Goal: Task Accomplishment & Management: Manage account settings

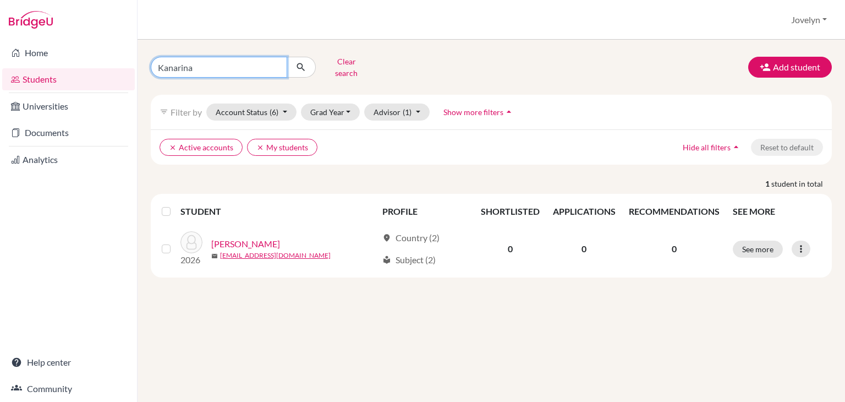
click at [205, 68] on input "Kanarina" at bounding box center [219, 67] width 136 height 21
type input "K"
type input "[PERSON_NAME]"
click button "submit" at bounding box center [301, 67] width 29 height 21
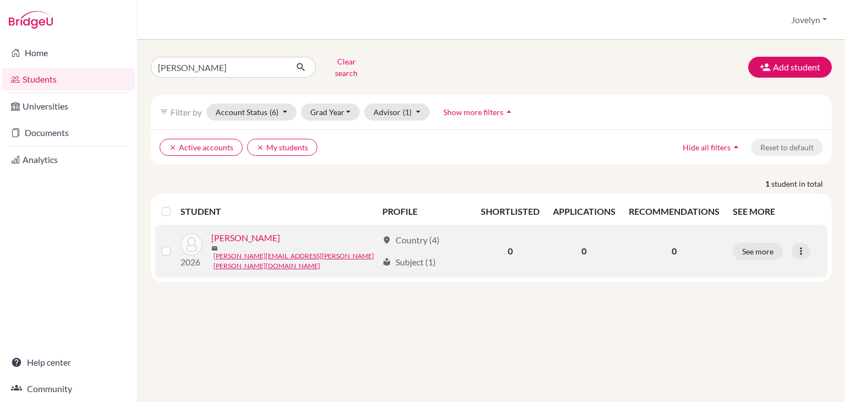
click at [260, 234] on link "[PERSON_NAME]" at bounding box center [245, 237] width 69 height 13
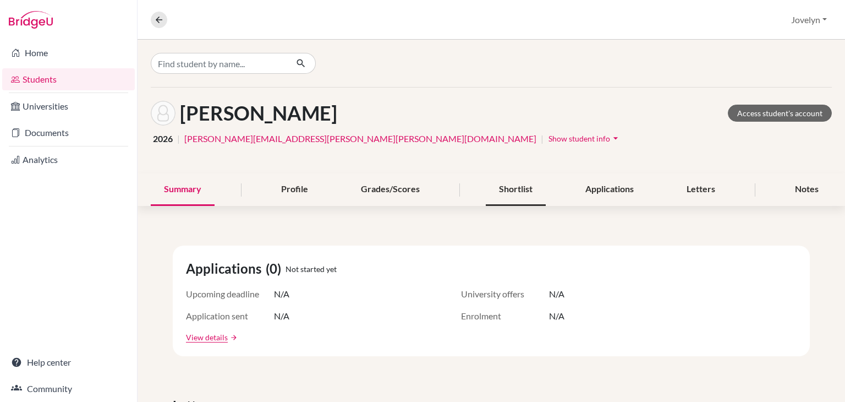
click at [516, 196] on div "Shortlist" at bounding box center [516, 189] width 60 height 32
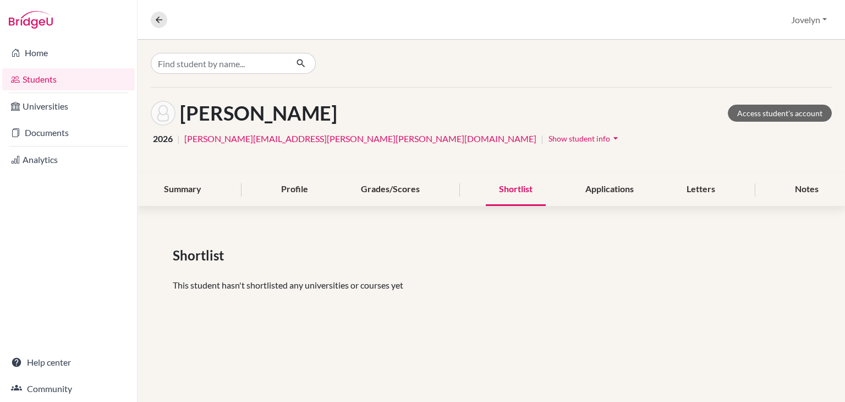
click at [423, 83] on div at bounding box center [492, 63] width 708 height 47
click at [549, 140] on span "Show student info" at bounding box center [580, 138] width 62 height 9
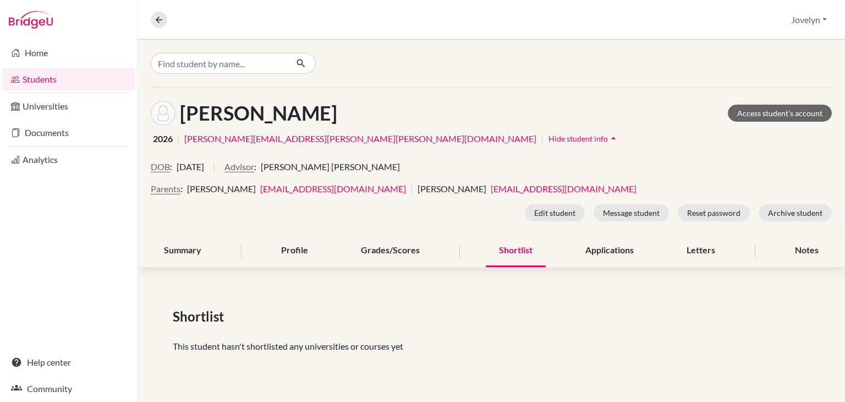
click at [451, 74] on div at bounding box center [492, 63] width 708 height 47
click at [806, 243] on div "Notes" at bounding box center [807, 250] width 50 height 32
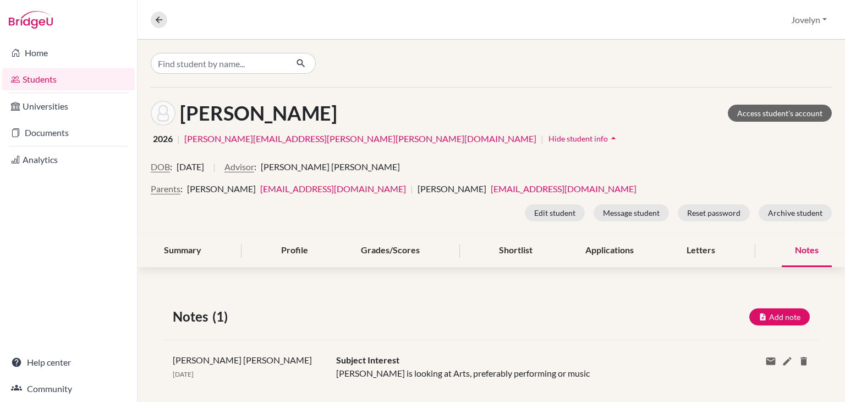
scroll to position [17, 0]
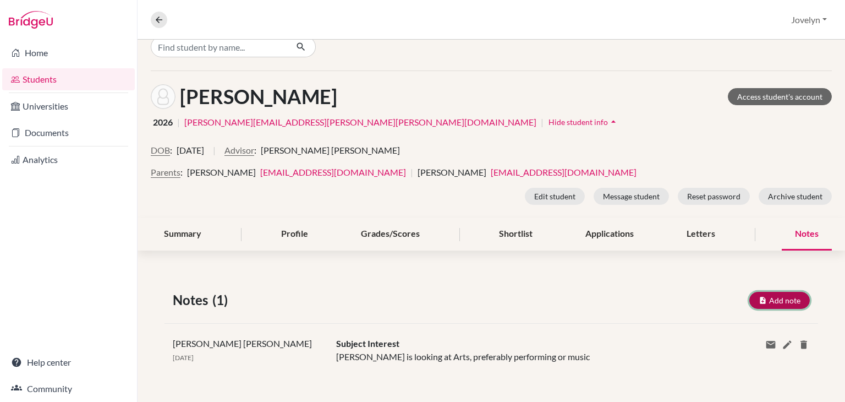
click at [761, 298] on button "Add note" at bounding box center [780, 300] width 61 height 17
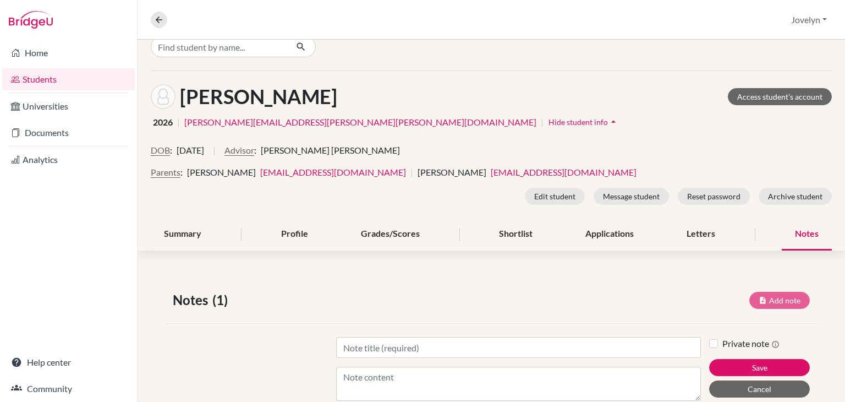
scroll to position [107, 0]
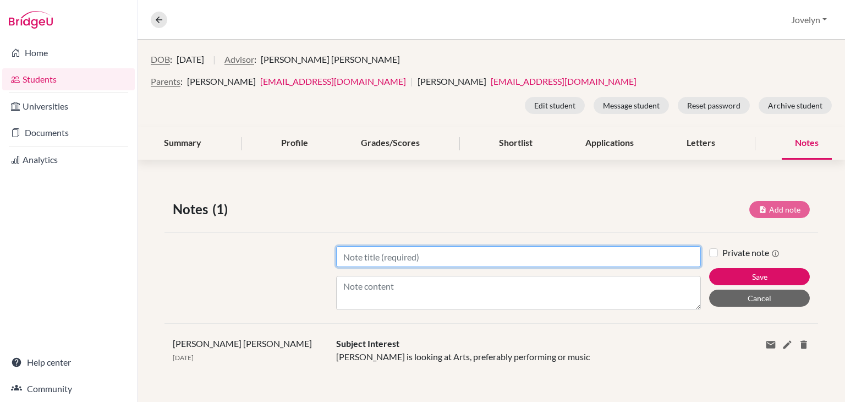
click at [458, 258] on input "Title" at bounding box center [518, 256] width 365 height 21
click at [414, 252] on input "Title" at bounding box center [518, 256] width 365 height 21
type input "B"
type input "Meeting with [PERSON_NAME]"
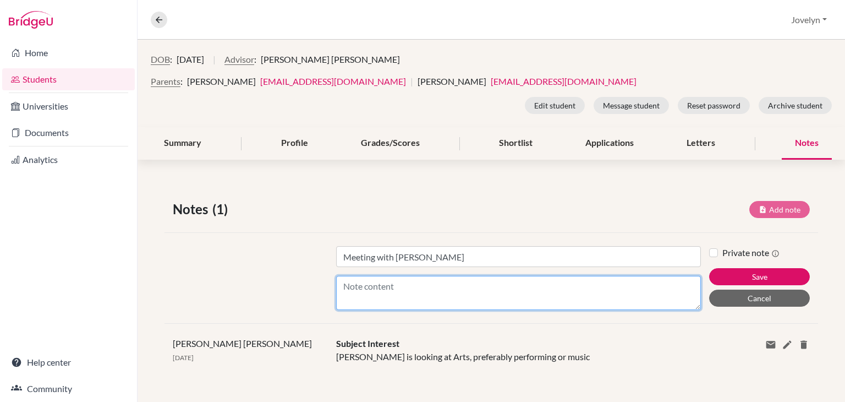
click at [396, 286] on textarea "Content" at bounding box center [518, 293] width 365 height 34
click at [375, 282] on textarea "Content" at bounding box center [518, 293] width 365 height 34
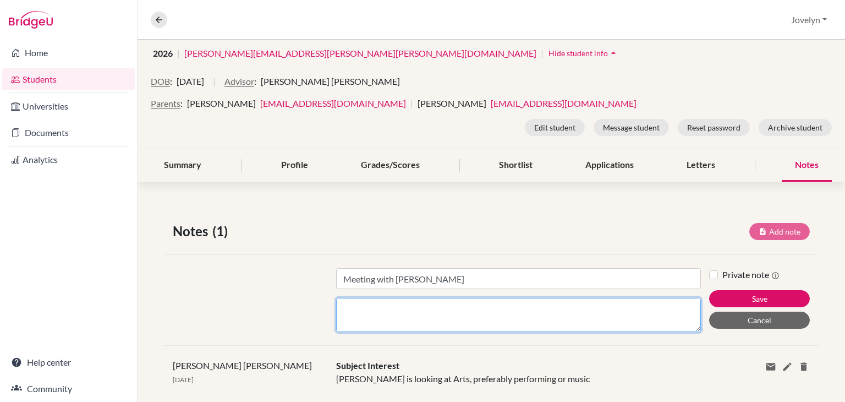
scroll to position [107, 0]
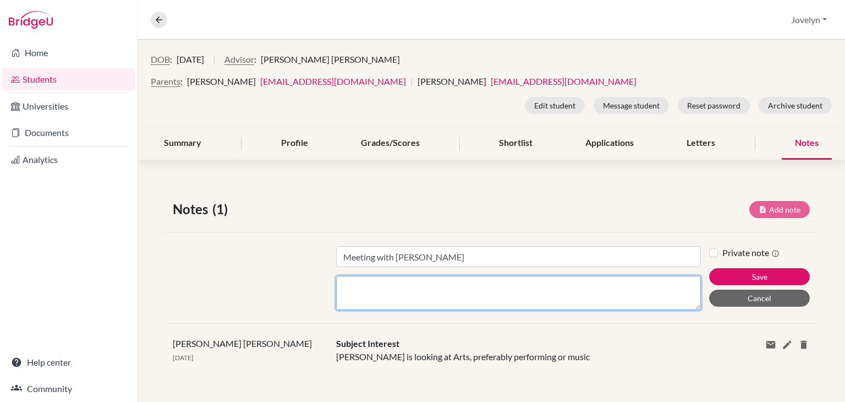
click at [396, 296] on textarea "Content" at bounding box center [518, 293] width 365 height 34
click at [426, 294] on textarea "Concerns: 1. SEN - recording. 2." at bounding box center [518, 293] width 365 height 34
click at [374, 302] on textarea "Concerns: 1. SEN - recording. 2." at bounding box center [518, 293] width 365 height 34
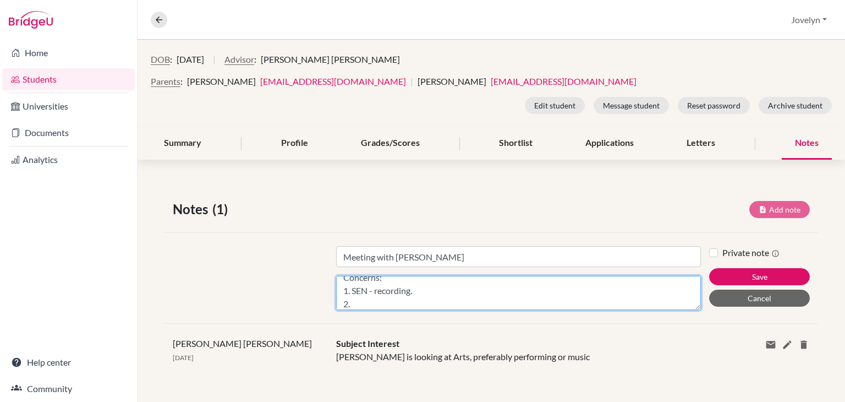
click at [423, 289] on textarea "Concerns: 1. SEN - recording. 2." at bounding box center [518, 293] width 365 height 34
click at [405, 299] on textarea "Concerns: 1. SEN - recording the lectures. All materials should be given to him…" at bounding box center [518, 293] width 365 height 34
click at [475, 293] on textarea "Concerns: 1. SEN - recording the lectures. All materials should be given to him…" at bounding box center [518, 293] width 365 height 34
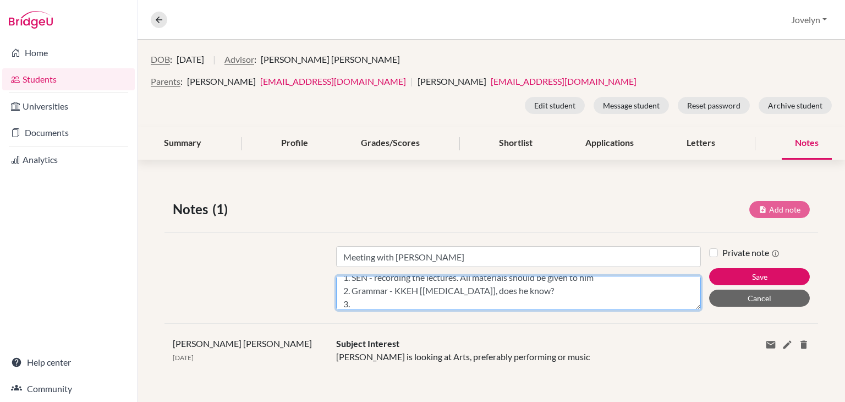
click at [394, 299] on textarea "Concerns: 1. SEN - recording the lectures. All materials should be given to him…" at bounding box center [518, 293] width 365 height 34
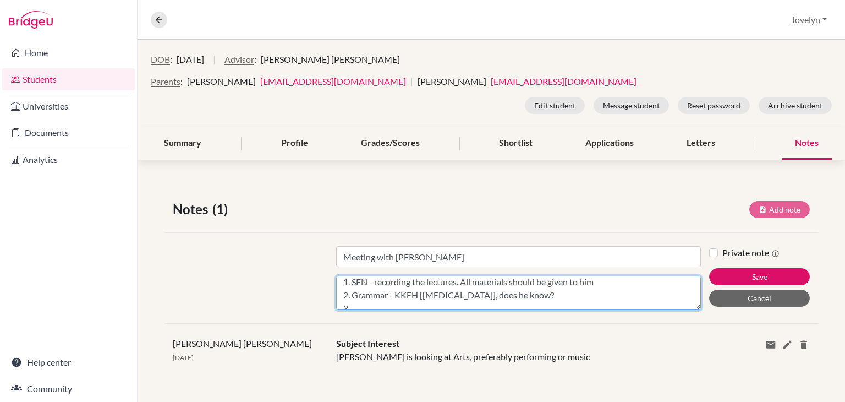
scroll to position [18, 0]
click at [604, 279] on textarea "Concerns: 1. SEN - recording the lectures. All materials should be given to him…" at bounding box center [518, 293] width 365 height 34
click at [414, 296] on textarea "Concerns: 1. SEN - recording the lectures. All materials should be given to him…" at bounding box center [518, 293] width 365 height 34
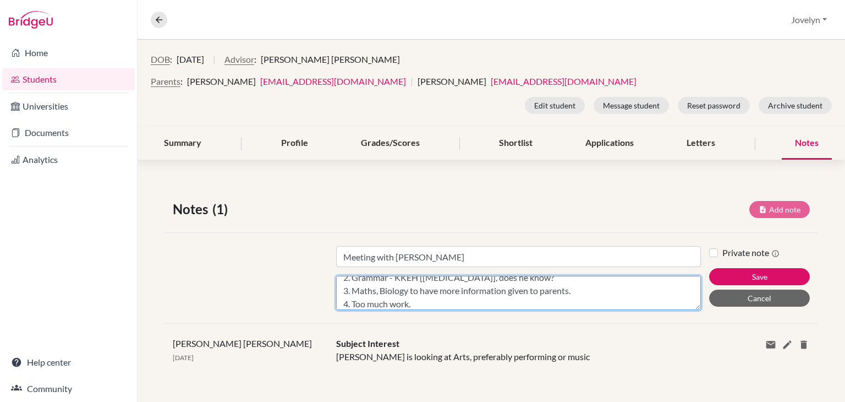
click at [506, 296] on textarea "Concerns: 1. SEN - recording the lectures. All materials should be given to him…" at bounding box center [518, 293] width 365 height 34
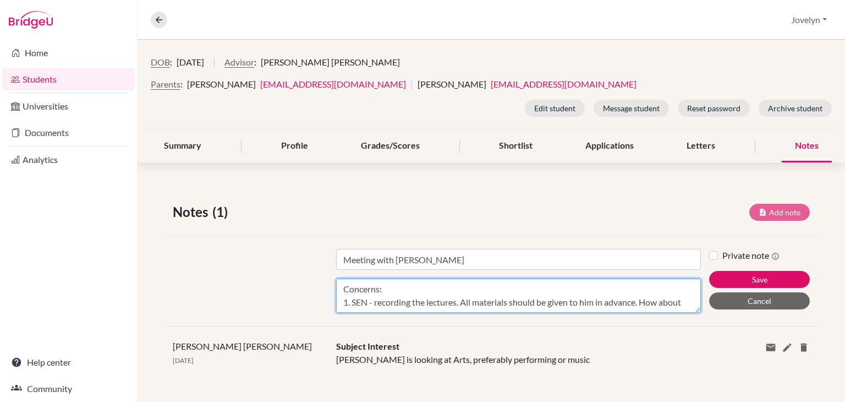
scroll to position [107, 0]
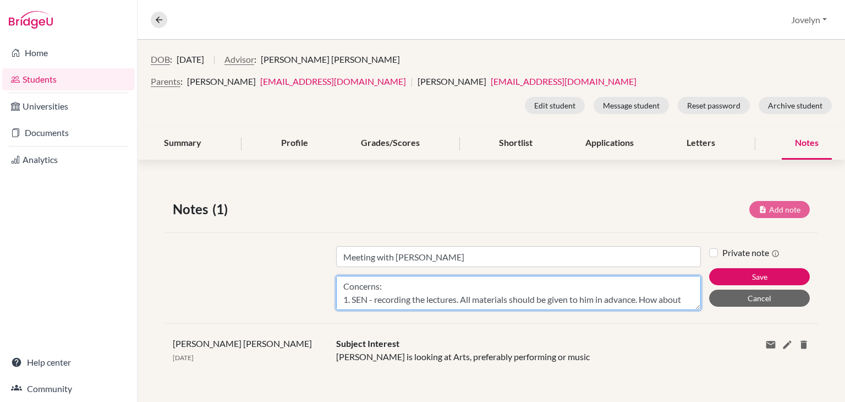
click at [495, 301] on textarea "Concerns: 1. SEN - recording the lectures. All materials should be given to him…" at bounding box center [518, 293] width 365 height 34
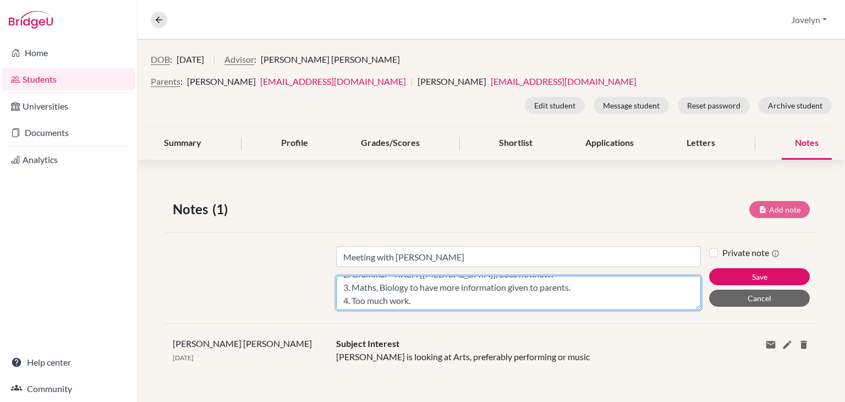
scroll to position [61, 0]
click at [425, 289] on textarea "Concerns: 1. SEN - recording the lectures. All materials should be given to him…" at bounding box center [518, 293] width 365 height 34
type textarea "Concerns: 1. SEN - recording the lectures. All materials should be given to him…"
click at [478, 294] on textarea "Concerns: 1. SEN - recording the lectures. All materials should be given to him…" at bounding box center [518, 293] width 365 height 34
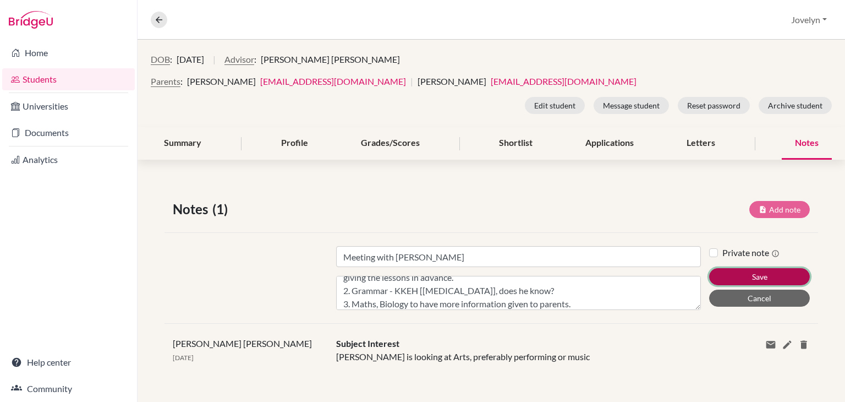
click at [756, 280] on button "Save" at bounding box center [759, 276] width 101 height 17
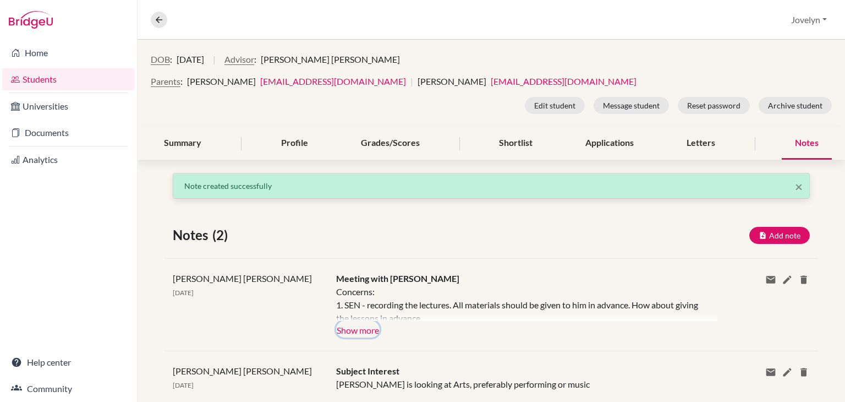
click at [368, 327] on button "Show more" at bounding box center [357, 329] width 43 height 17
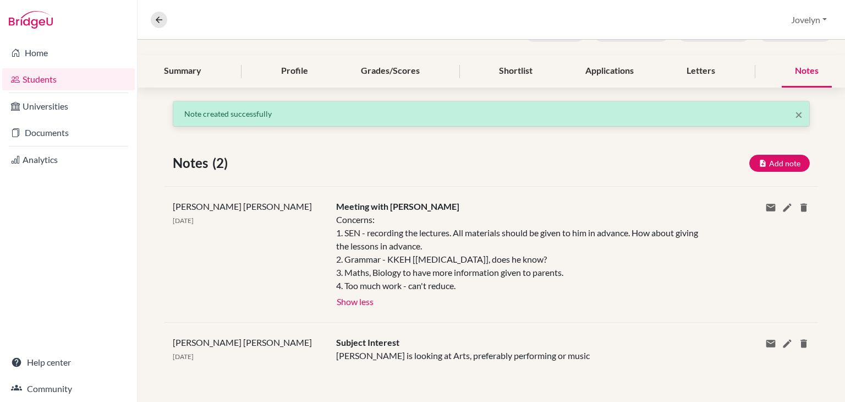
scroll to position [186, 0]
click at [782, 202] on icon at bounding box center [787, 207] width 11 height 11
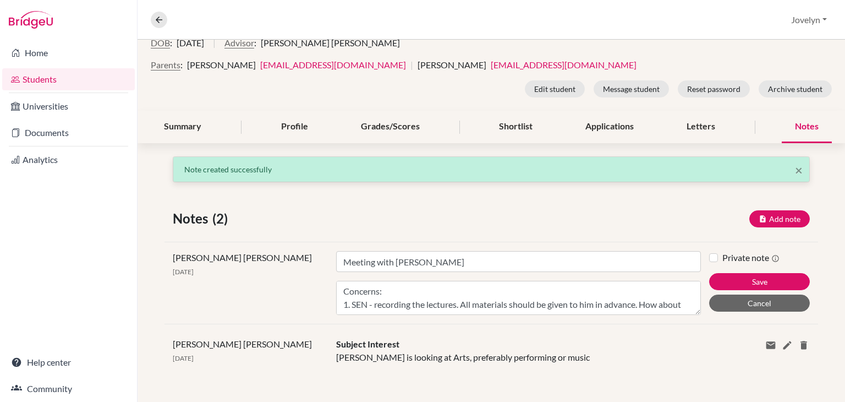
scroll to position [57, 0]
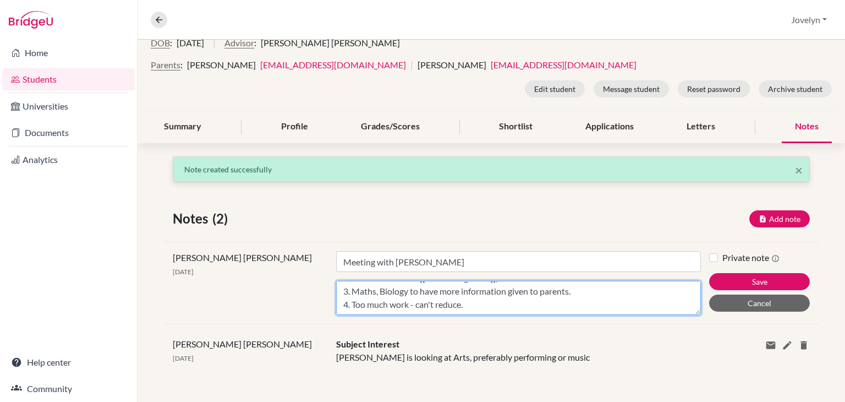
click at [495, 302] on textarea "Concerns: 1. SEN - recording the lectures. All materials should be given to him…" at bounding box center [518, 298] width 365 height 34
click at [391, 302] on textarea "Concerns: 1. SEN - recording the lectures. All materials should be given to him…" at bounding box center [518, 298] width 365 height 34
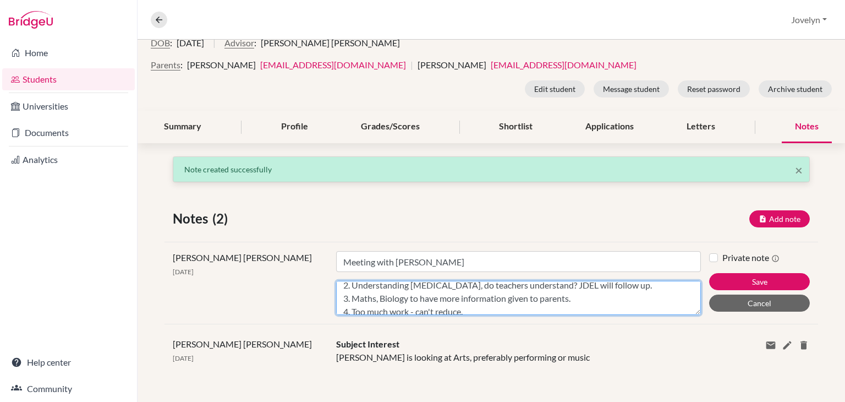
click at [351, 296] on textarea "Concerns: 1. SEN - recording the lectures. All materials should be given to him…" at bounding box center [518, 298] width 365 height 34
drag, startPoint x: 576, startPoint y: 287, endPoint x: 581, endPoint y: 293, distance: 7.9
click at [581, 293] on textarea "Concerns: 1. SEN - recording the lectures. All materials should be given to him…" at bounding box center [518, 298] width 365 height 34
click at [432, 285] on textarea "Concerns: 1. SEN - recording the lectures. All materials should be given to him…" at bounding box center [518, 298] width 365 height 34
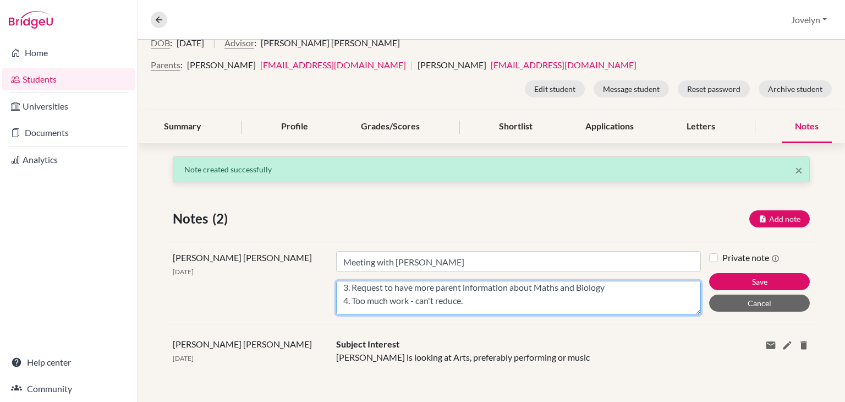
click at [612, 288] on textarea "Concerns: 1. SEN - recording the lectures. All materials should be given to him…" at bounding box center [518, 298] width 365 height 34
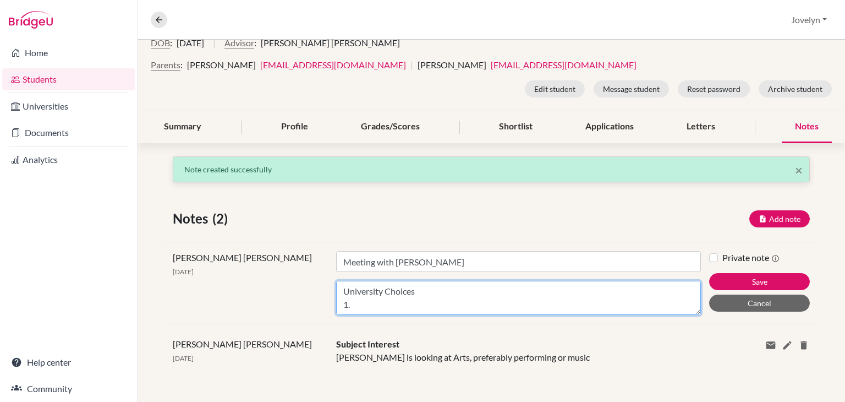
scroll to position [99, 0]
click at [357, 298] on textarea "Concerns: 1. SEN - recording the lectures. All materials should be given to him…" at bounding box center [518, 298] width 365 height 34
click at [374, 300] on textarea "Concerns: 1. SEN - recording the lectures. All materials should be given to him…" at bounding box center [518, 298] width 365 height 34
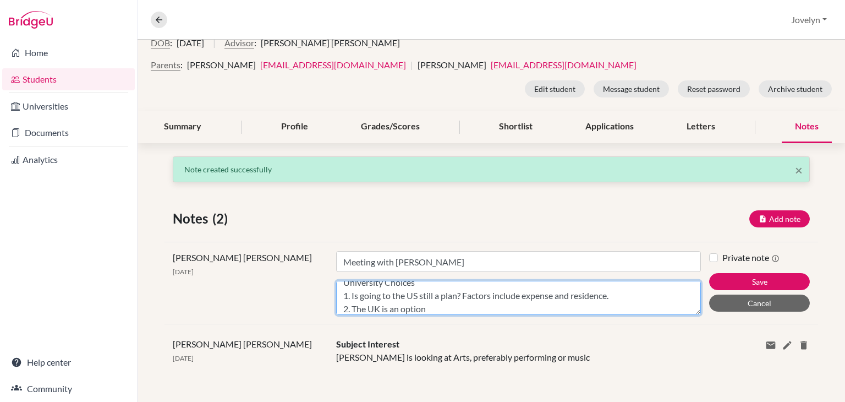
scroll to position [114, 0]
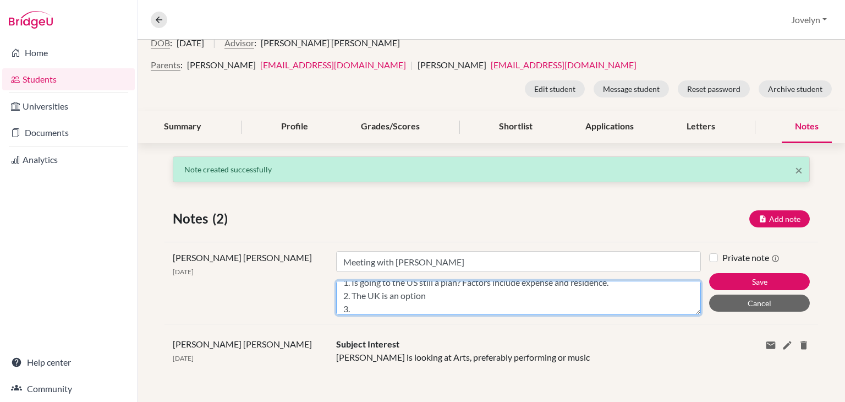
click at [430, 297] on textarea "Concerns: 1. SEN - recording the lectures. All materials should be given to him…" at bounding box center [518, 298] width 365 height 34
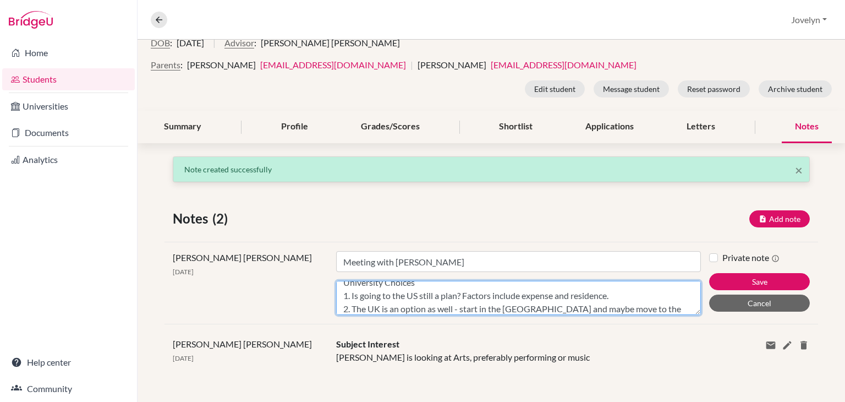
scroll to position [102, 0]
click at [616, 294] on textarea "Concerns: 1. SEN - recording the lectures. All materials should be given to him…" at bounding box center [518, 298] width 365 height 34
click at [346, 305] on textarea "Concerns: 1. SEN - recording the lectures. All materials should be given to him…" at bounding box center [518, 298] width 365 height 34
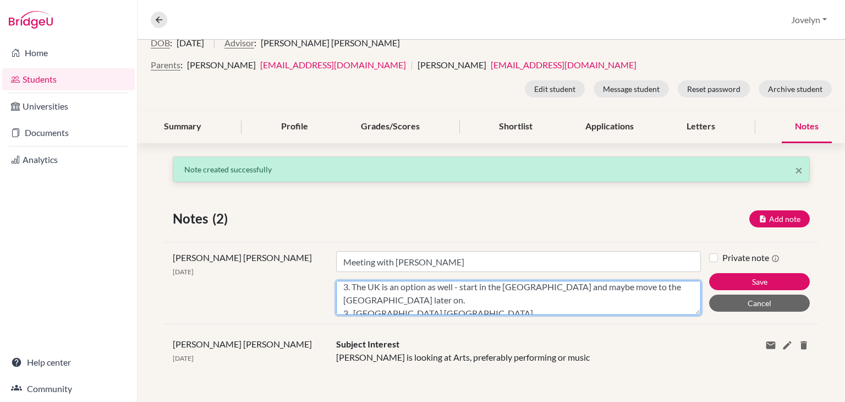
scroll to position [134, 0]
click at [346, 299] on textarea "Concerns: 1. SEN - recording the lectures. All materials should be given to him…" at bounding box center [518, 298] width 365 height 34
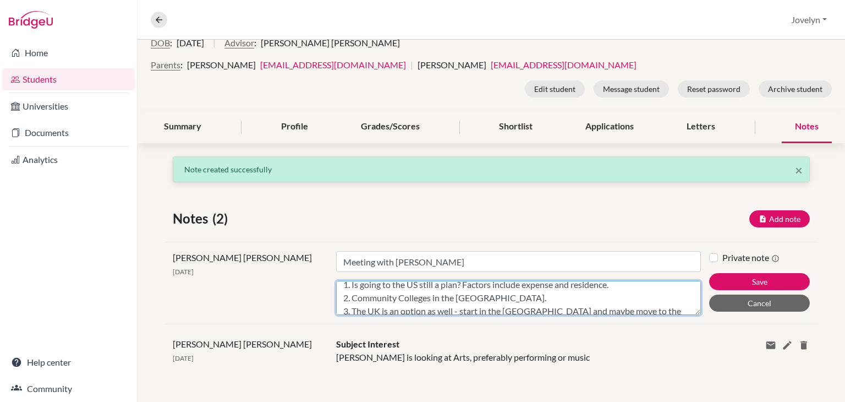
click at [484, 303] on textarea "Concerns: 1. SEN - recording the lectures. All materials should be given to him…" at bounding box center [518, 298] width 365 height 34
click at [480, 298] on textarea "Concerns: 1. SEN - recording the lectures. All materials should be given to him…" at bounding box center [518, 298] width 365 height 34
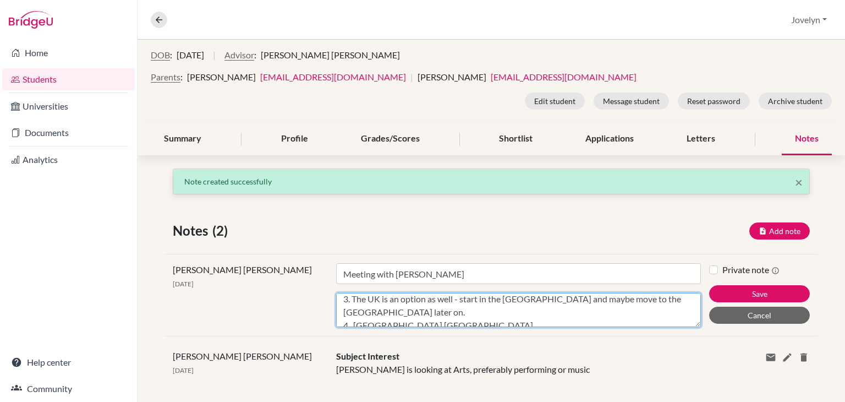
scroll to position [139, 0]
click at [444, 307] on textarea "Concerns: 1. SEN - recording the lectures. All materials should be given to him…" at bounding box center [518, 310] width 365 height 34
click at [351, 306] on textarea "Concerns: 1. SEN - recording the lectures. All materials should be given to him…" at bounding box center [518, 310] width 365 height 34
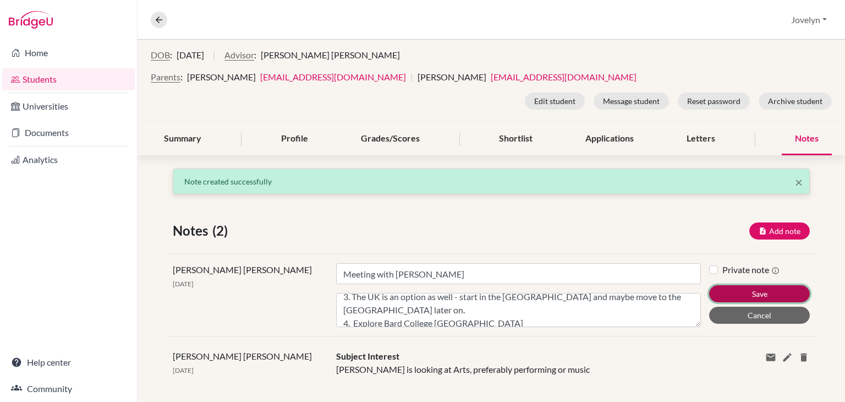
click at [744, 295] on button "Save" at bounding box center [759, 293] width 101 height 17
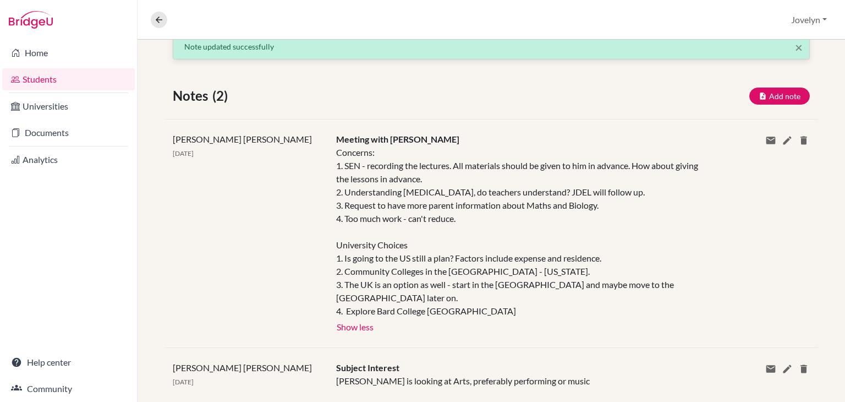
scroll to position [246, 0]
click at [782, 136] on icon at bounding box center [787, 140] width 11 height 11
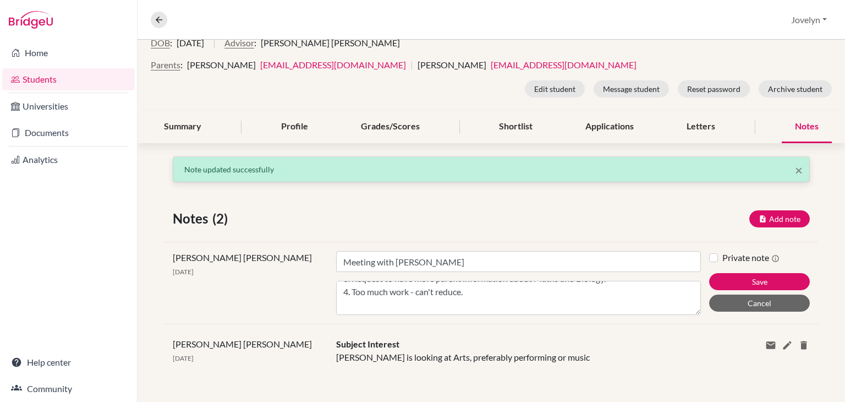
scroll to position [65, 0]
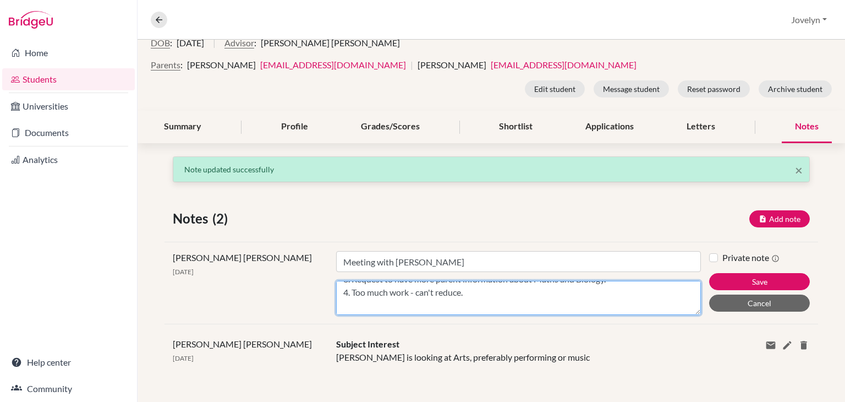
click at [468, 294] on textarea "Concerns: 1. SEN - recording the lectures. All materials should be given to him…" at bounding box center [518, 298] width 365 height 34
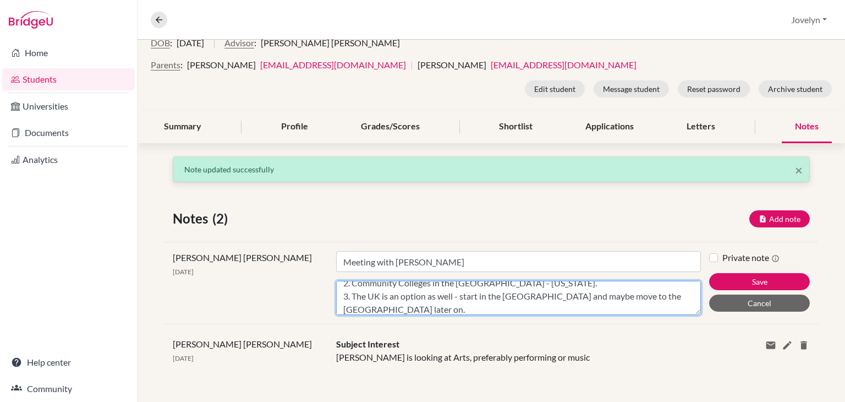
scroll to position [159, 0]
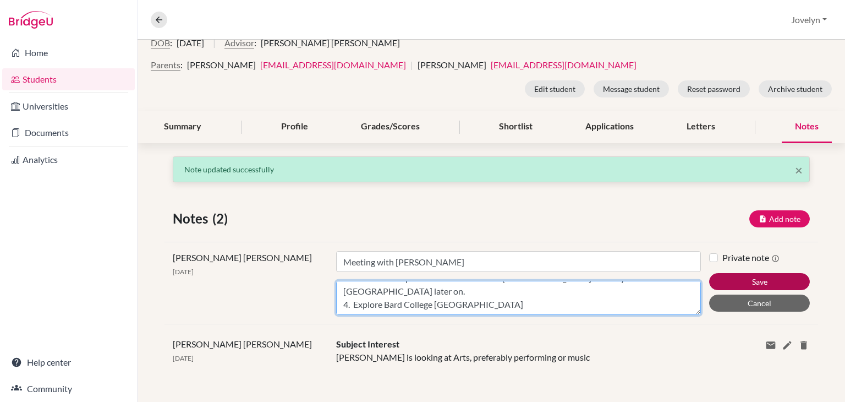
type textarea "Concerns: 1. SEN - recording the lectures. All materials should be given to him…"
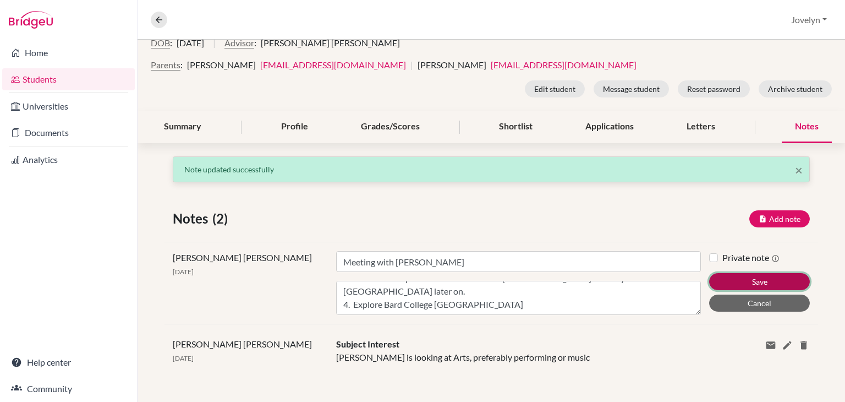
click at [729, 282] on button "Save" at bounding box center [759, 281] width 101 height 17
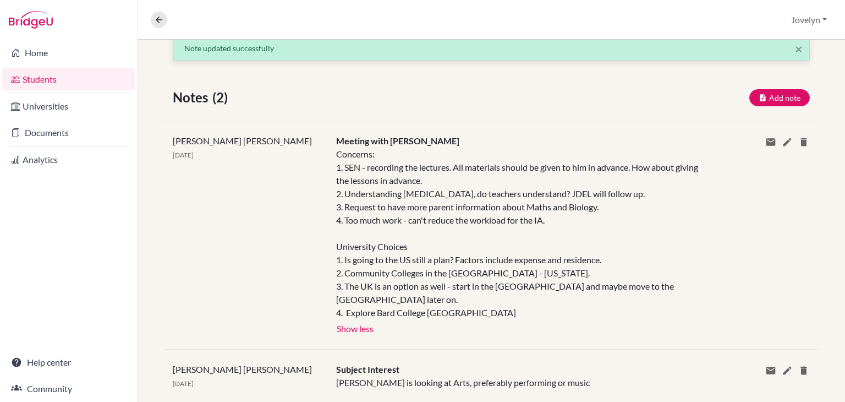
scroll to position [244, 0]
click at [768, 140] on icon at bounding box center [771, 142] width 11 height 11
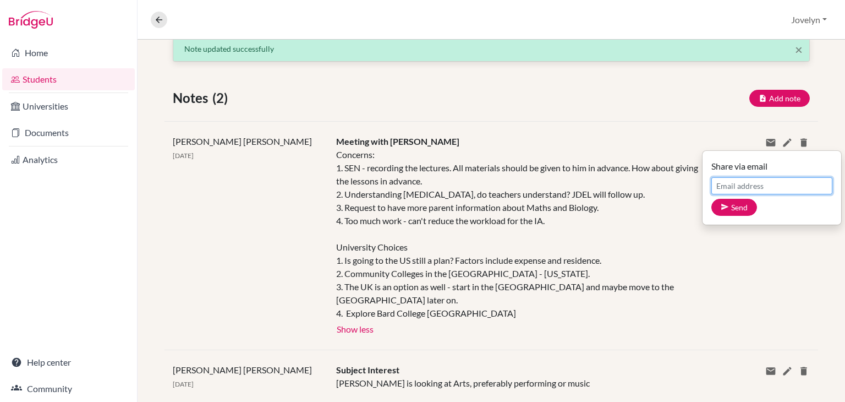
click at [734, 185] on input "Email address" at bounding box center [772, 185] width 121 height 17
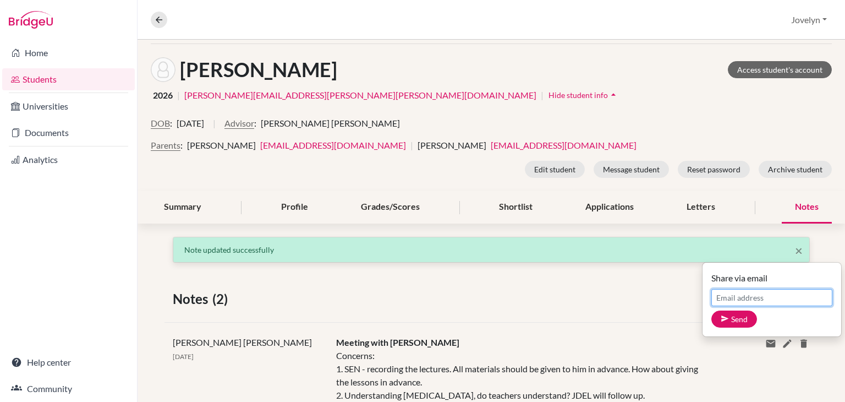
scroll to position [42, 0]
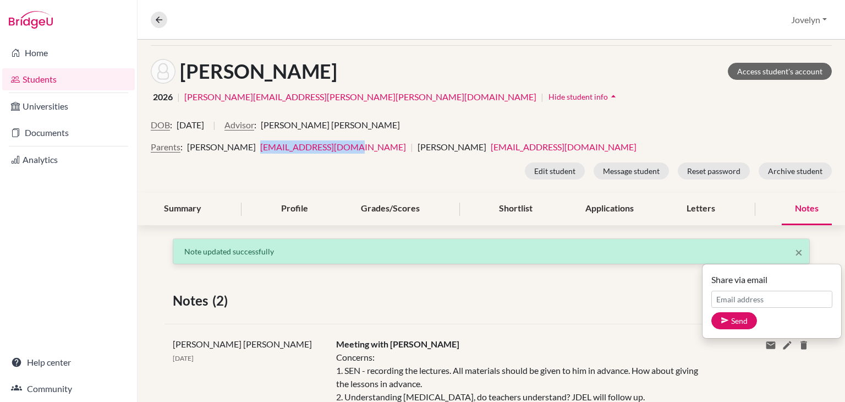
drag, startPoint x: 341, startPoint y: 148, endPoint x: 249, endPoint y: 149, distance: 91.9
click at [249, 149] on div "[PERSON_NAME] [EMAIL_ADDRESS][DOMAIN_NAME] |" at bounding box center [302, 146] width 231 height 13
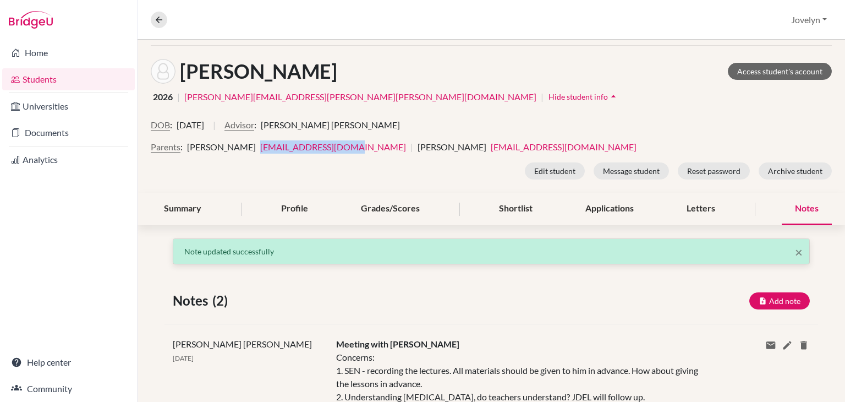
copy link "[EMAIL_ADDRESS][DOMAIN_NAME]"
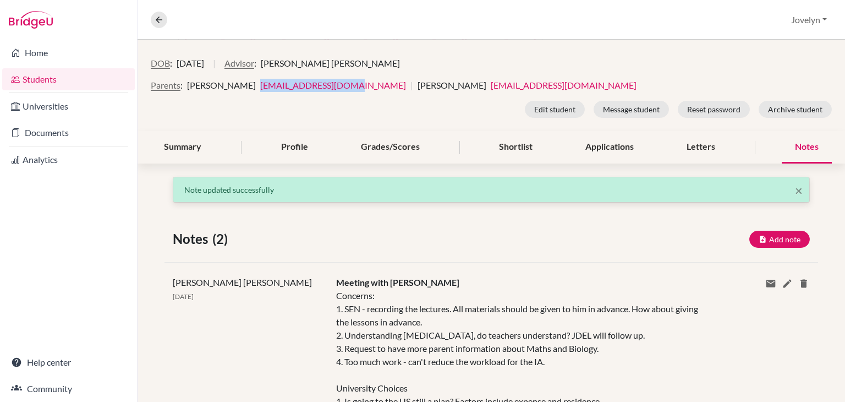
scroll to position [103, 0]
click at [766, 281] on icon at bounding box center [771, 283] width 11 height 11
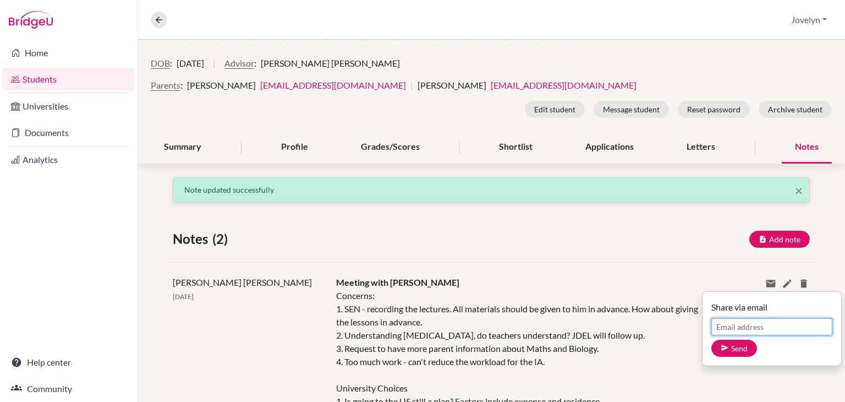
click at [741, 324] on input "Email address" at bounding box center [772, 326] width 121 height 17
paste input "[EMAIL_ADDRESS][DOMAIN_NAME]"
type input "[EMAIL_ADDRESS][DOMAIN_NAME]"
click at [729, 350] on button "Send" at bounding box center [735, 348] width 46 height 17
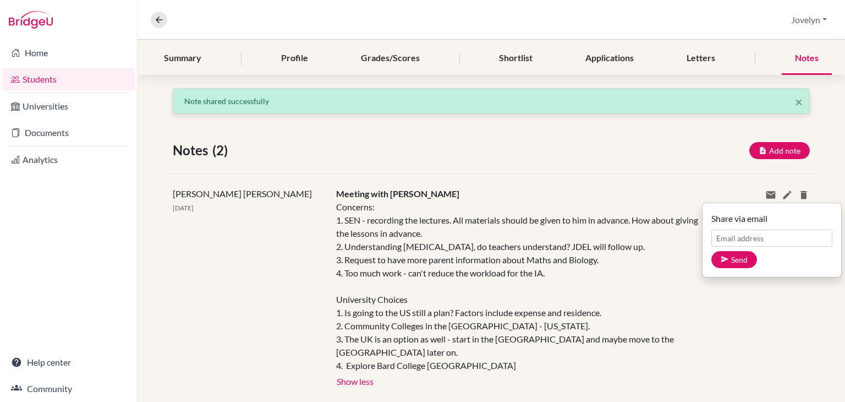
scroll to position [193, 0]
click at [782, 194] on icon at bounding box center [787, 193] width 11 height 11
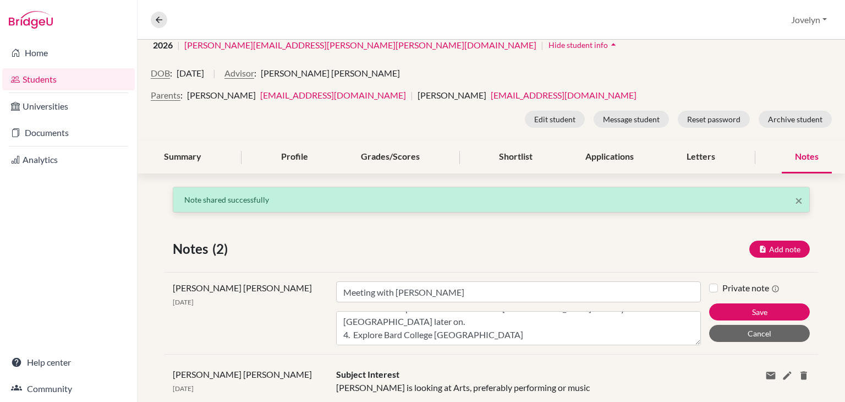
scroll to position [93, 0]
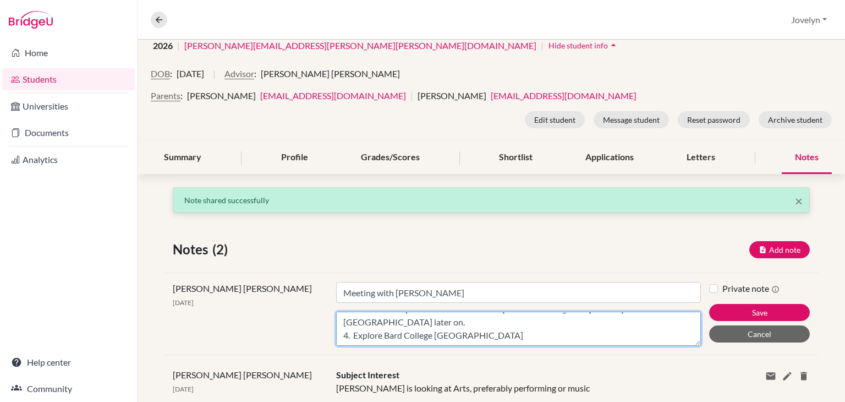
click at [451, 322] on textarea "Concerns: 1. SEN - recording the lectures. All materials should be given to him…" at bounding box center [518, 329] width 365 height 34
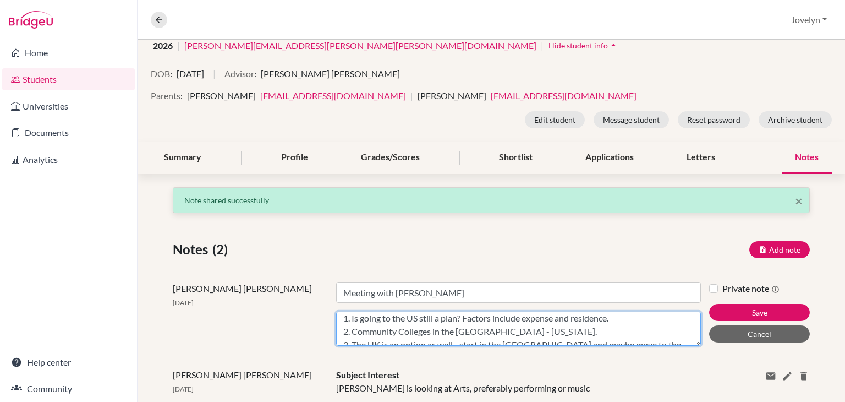
scroll to position [110, 0]
click at [551, 317] on textarea "Concerns: 1. SEN - recording the lectures. All materials should be given to him…" at bounding box center [518, 329] width 365 height 34
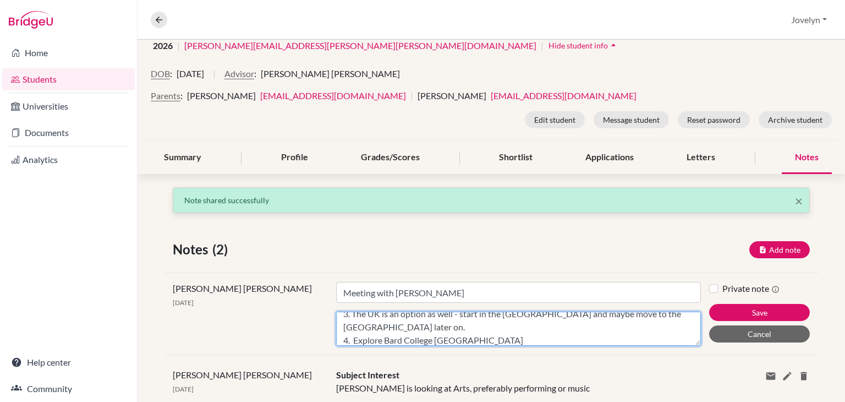
scroll to position [143, 0]
type textarea "Concerns: 1. SEN - recording the lectures. All materials should be given to him…"
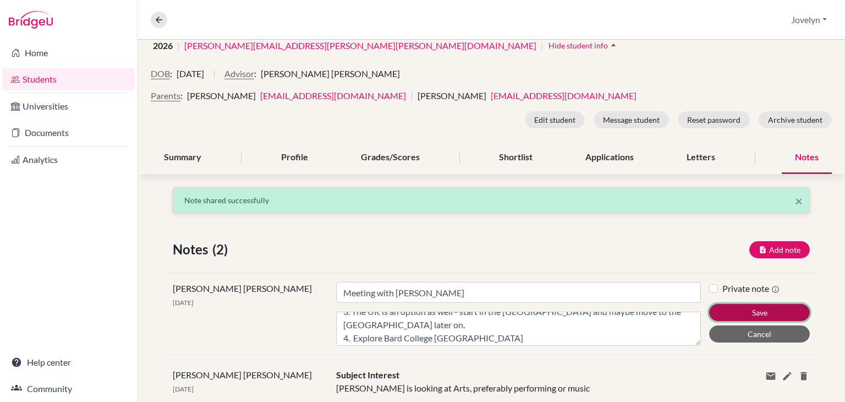
click at [759, 310] on button "Save" at bounding box center [759, 312] width 101 height 17
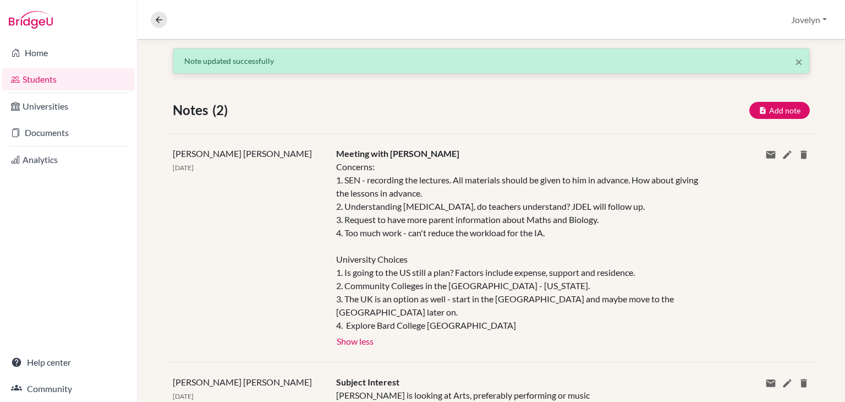
scroll to position [271, 0]
